Goal: Information Seeking & Learning: Check status

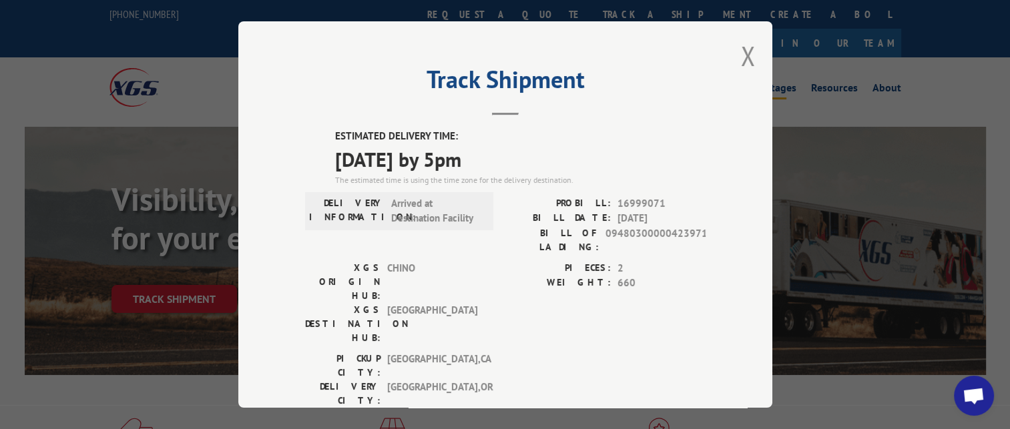
click at [744, 56] on button "Close modal" at bounding box center [748, 55] width 15 height 35
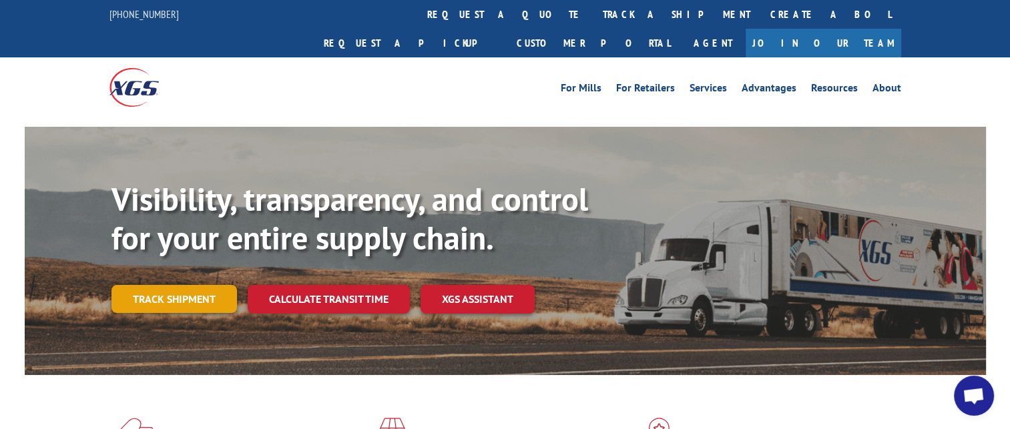
click at [165, 285] on link "Track shipment" at bounding box center [173, 299] width 125 height 28
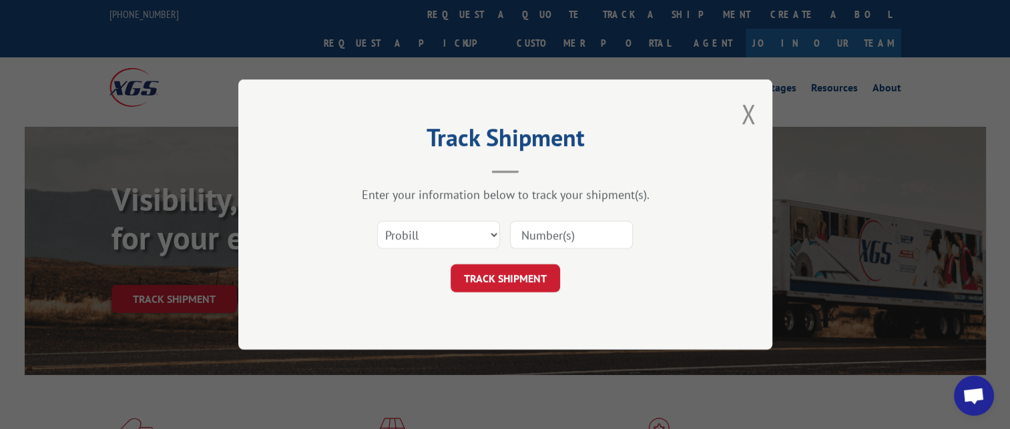
click at [540, 234] on input at bounding box center [571, 235] width 123 height 28
paste input "16999114"
type input "16999114"
click at [491, 280] on button "TRACK SHIPMENT" at bounding box center [504, 278] width 109 height 28
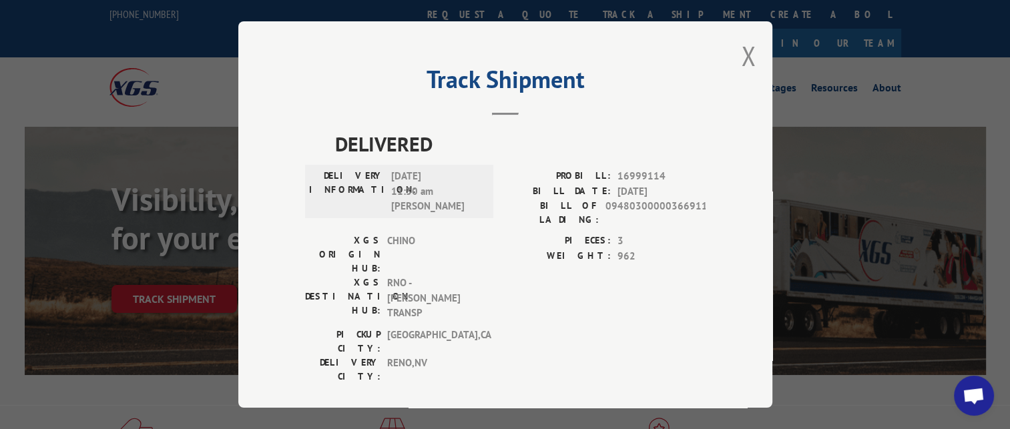
click at [512, 254] on label "WEIGHT:" at bounding box center [557, 256] width 105 height 15
click at [595, 328] on div "[GEOGRAPHIC_DATA]: [GEOGRAPHIC_DATA] , [GEOGRAPHIC_DATA] DELIVERY CITY: [GEOGRA…" at bounding box center [505, 359] width 400 height 63
click at [534, 328] on div "[GEOGRAPHIC_DATA]: [GEOGRAPHIC_DATA] , [GEOGRAPHIC_DATA] DELIVERY CITY: [GEOGRA…" at bounding box center [505, 359] width 400 height 63
click at [583, 328] on div "[GEOGRAPHIC_DATA]: [GEOGRAPHIC_DATA] , [GEOGRAPHIC_DATA] DELIVERY CITY: [GEOGRA…" at bounding box center [505, 359] width 400 height 63
click at [526, 328] on div "[GEOGRAPHIC_DATA]: [GEOGRAPHIC_DATA] , [GEOGRAPHIC_DATA] DELIVERY CITY: [GEOGRA…" at bounding box center [505, 359] width 400 height 63
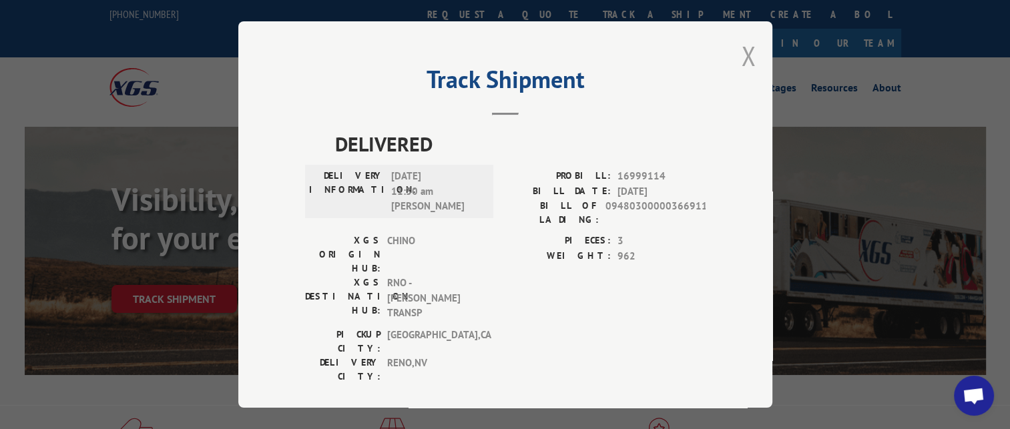
click at [745, 57] on button "Close modal" at bounding box center [748, 55] width 15 height 35
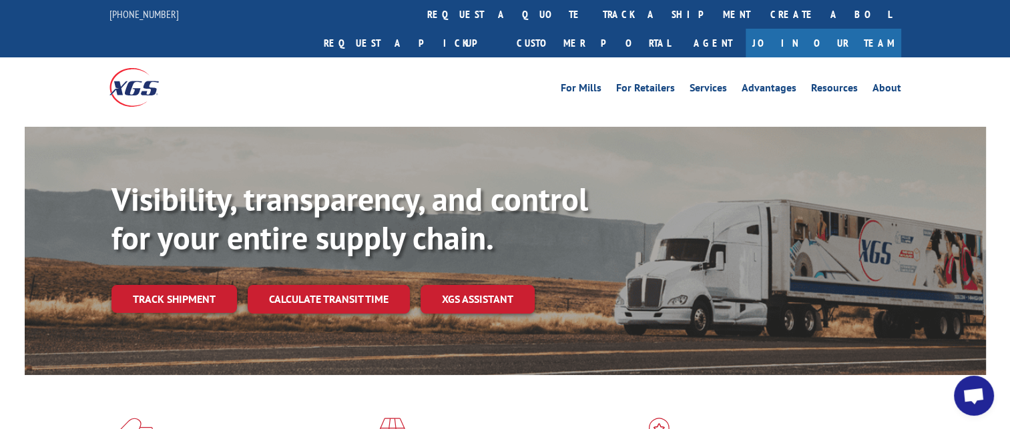
click at [397, 77] on div "For Mills For Retailers Services Advantages Resources About For Mills For Retai…" at bounding box center [604, 87] width 594 height 20
